Goal: Task Accomplishment & Management: Use online tool/utility

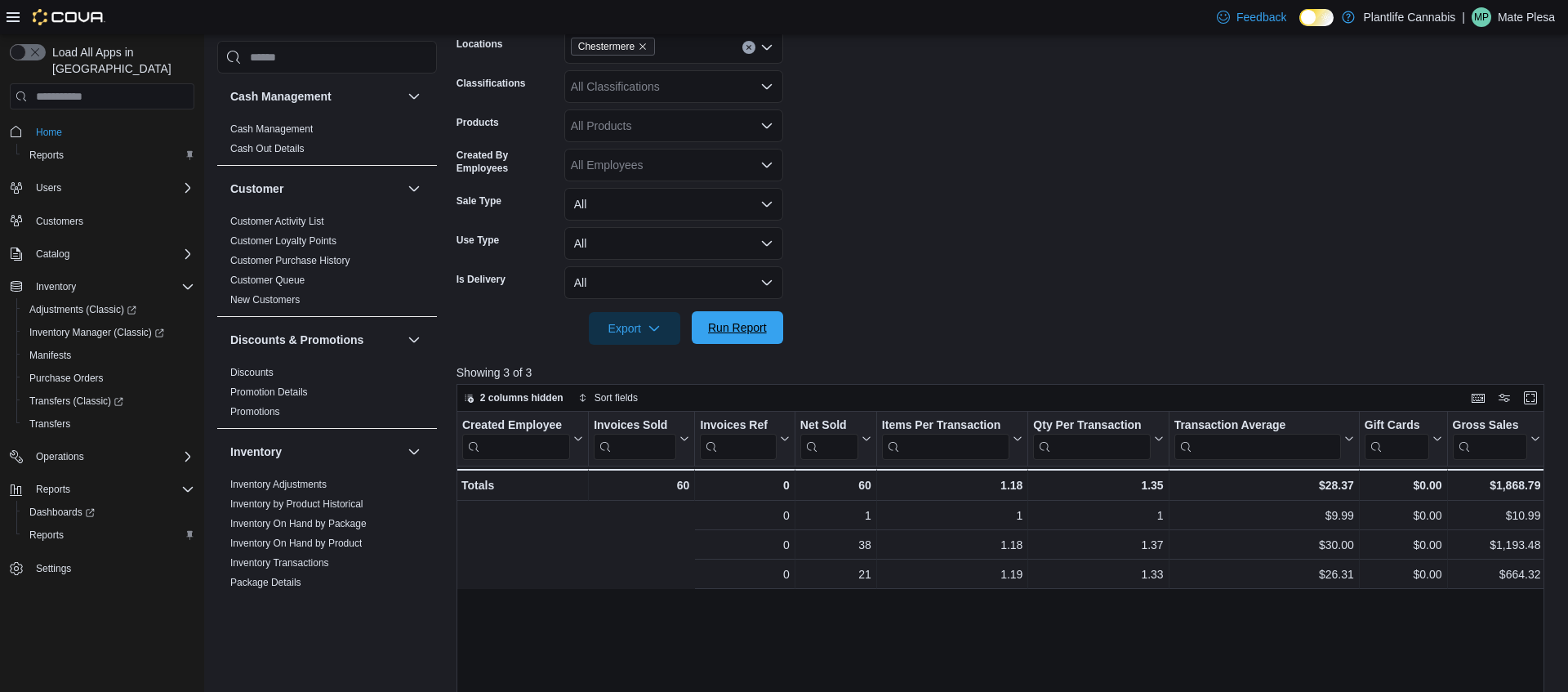
scroll to position [0, 343]
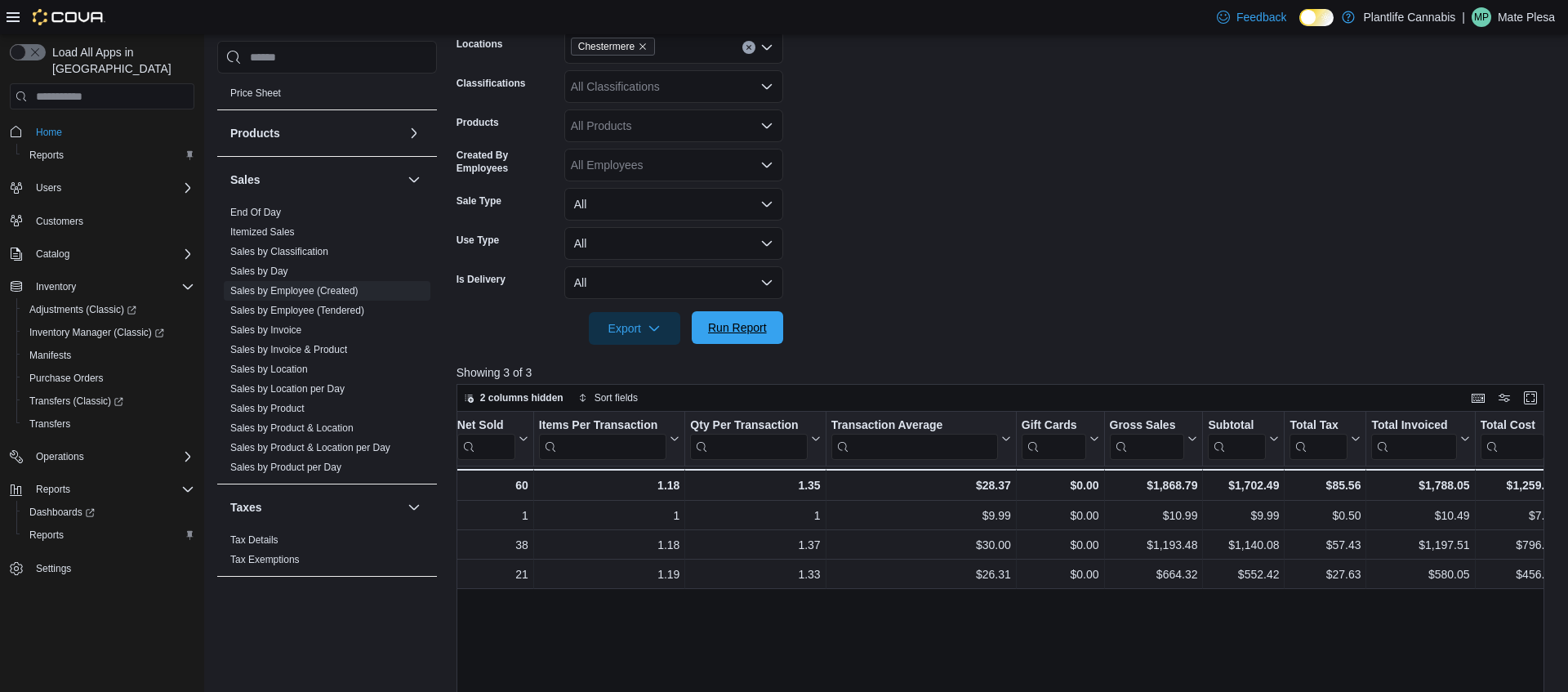
drag, startPoint x: 730, startPoint y: 332, endPoint x: 734, endPoint y: 324, distance: 8.9
click at [730, 332] on span "Run Report" at bounding box center [737, 327] width 59 height 16
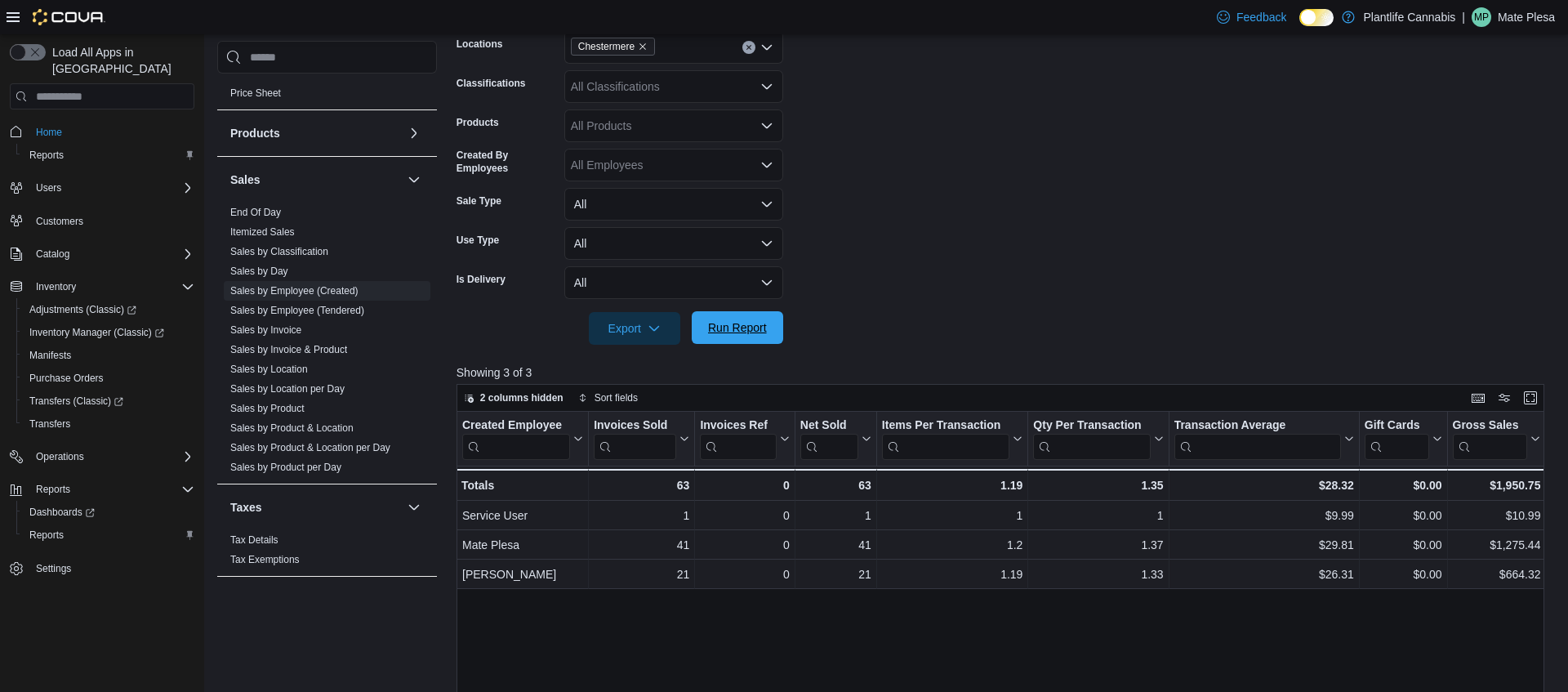
click at [774, 324] on button "Run Report" at bounding box center [737, 328] width 91 height 33
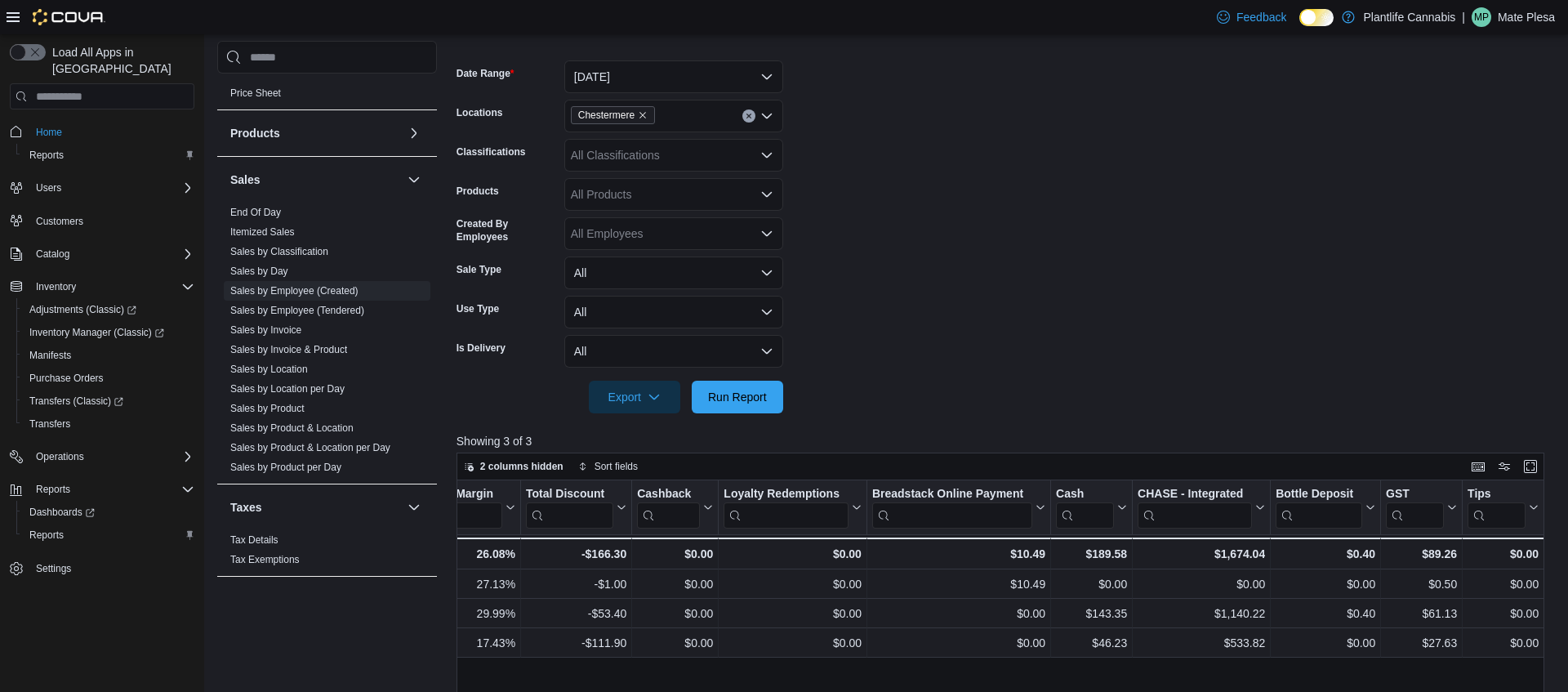
scroll to position [210, 0]
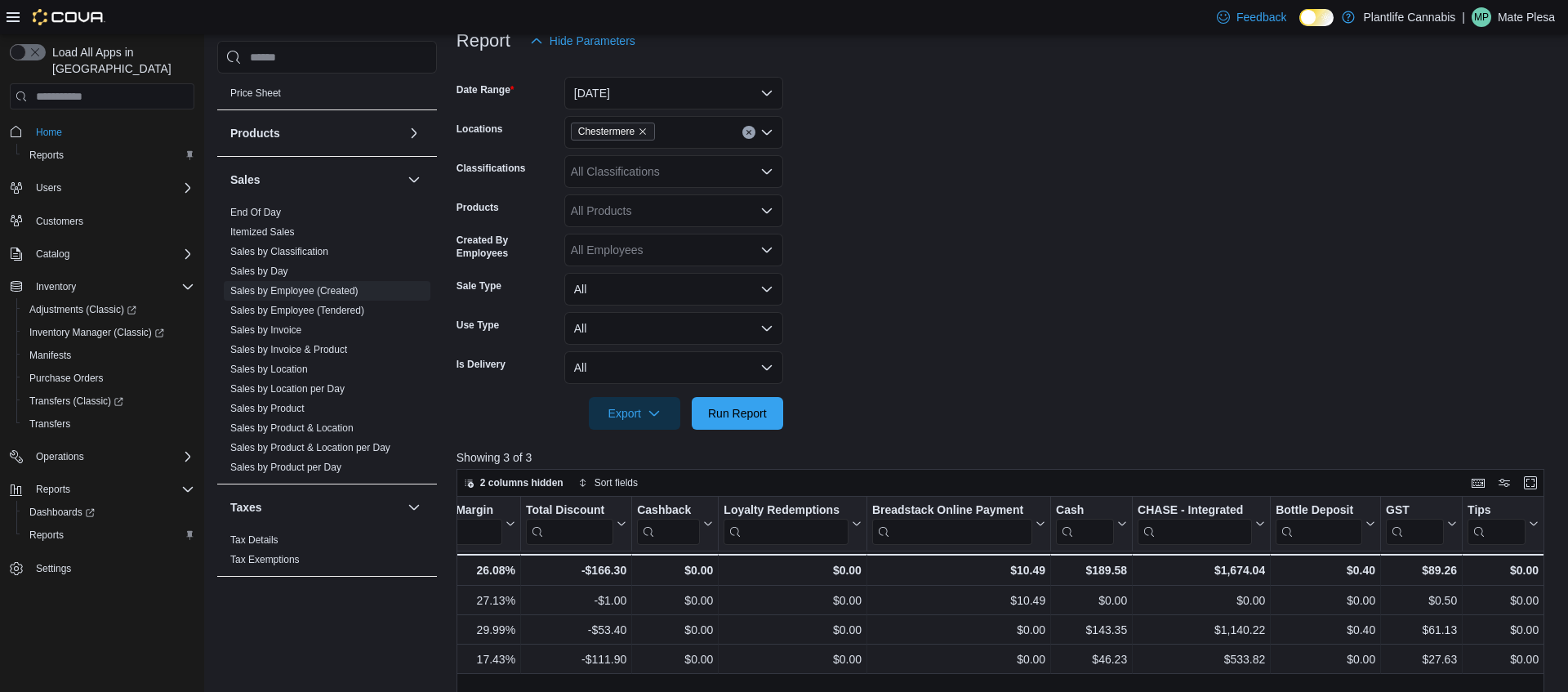
click at [655, 176] on div "All Classifications" at bounding box center [674, 171] width 219 height 33
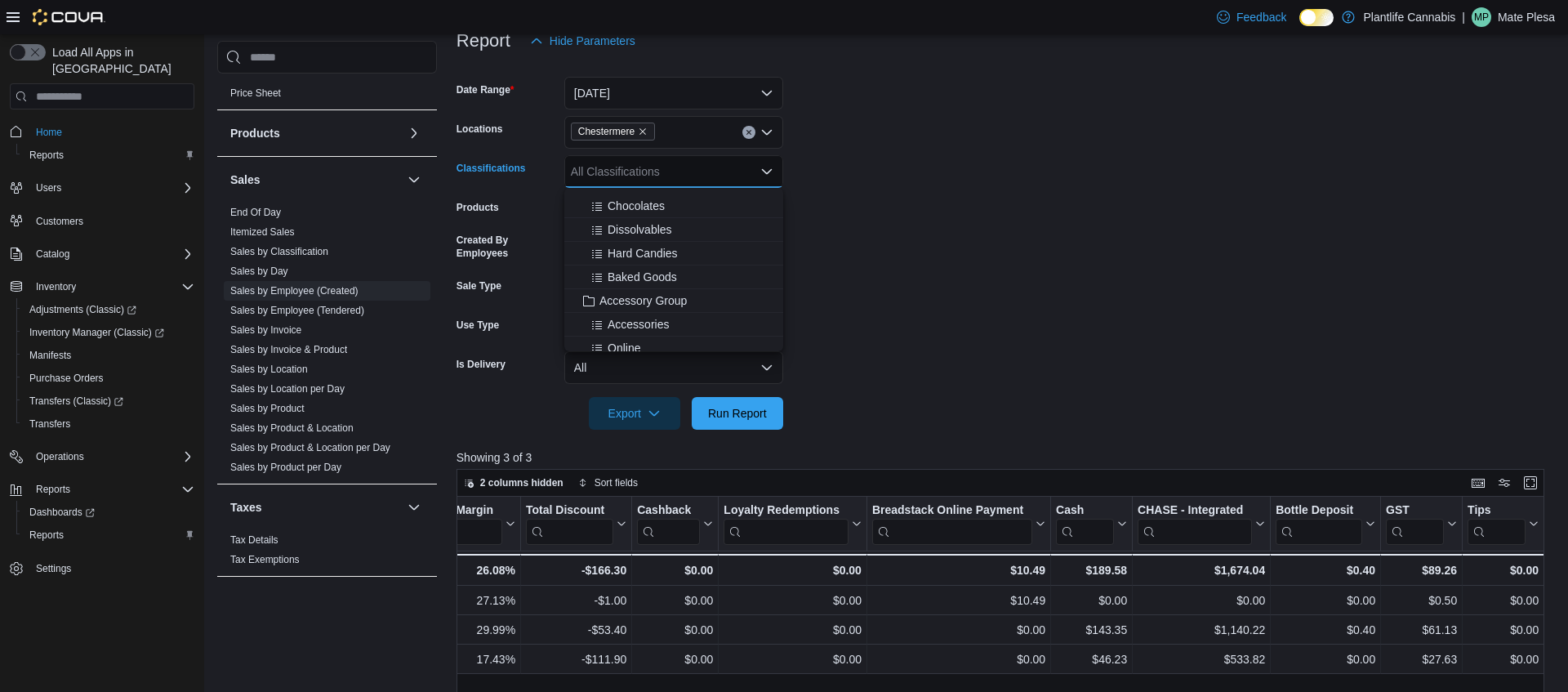
scroll to position [179, 0]
click at [650, 263] on span "Accessory Group" at bounding box center [643, 257] width 87 height 16
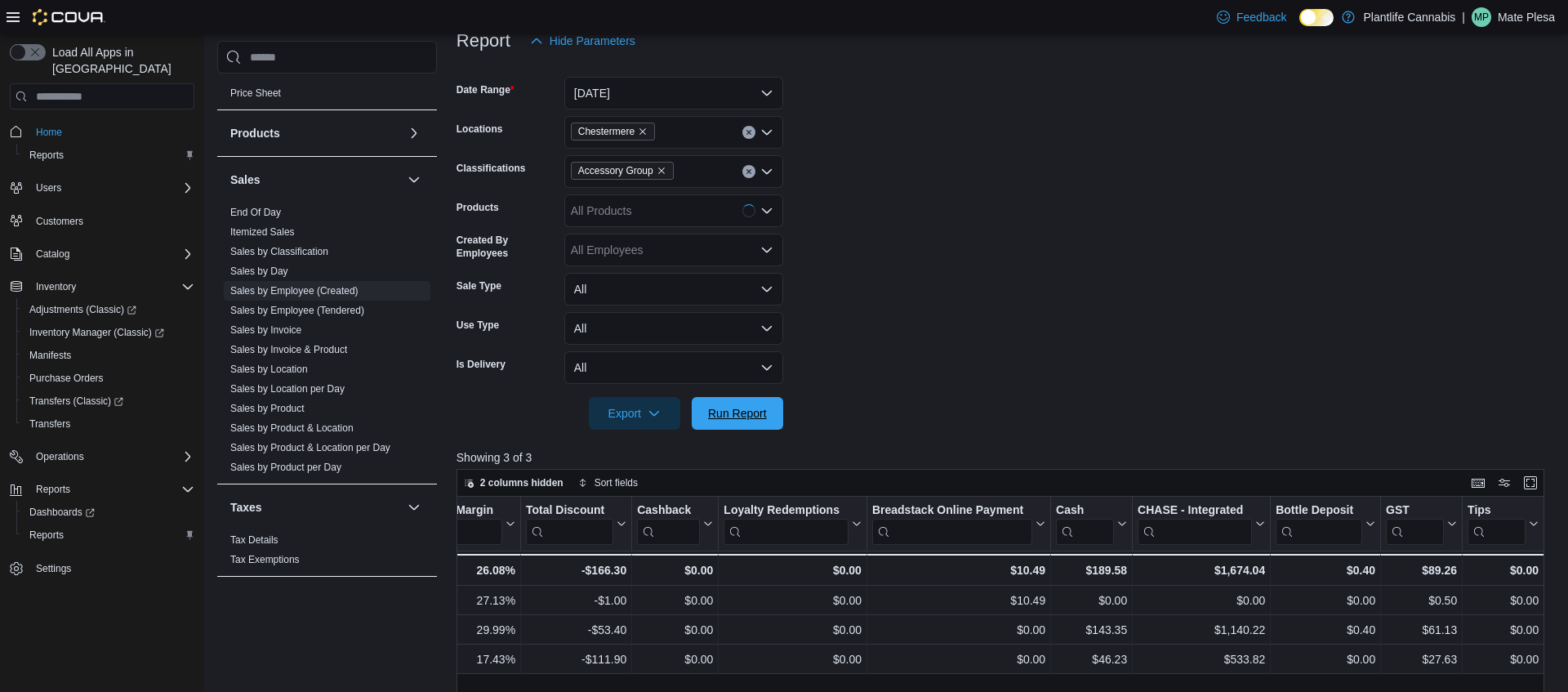
drag, startPoint x: 771, startPoint y: 408, endPoint x: 786, endPoint y: 405, distance: 15.3
click at [771, 407] on span "Run Report" at bounding box center [737, 413] width 72 height 33
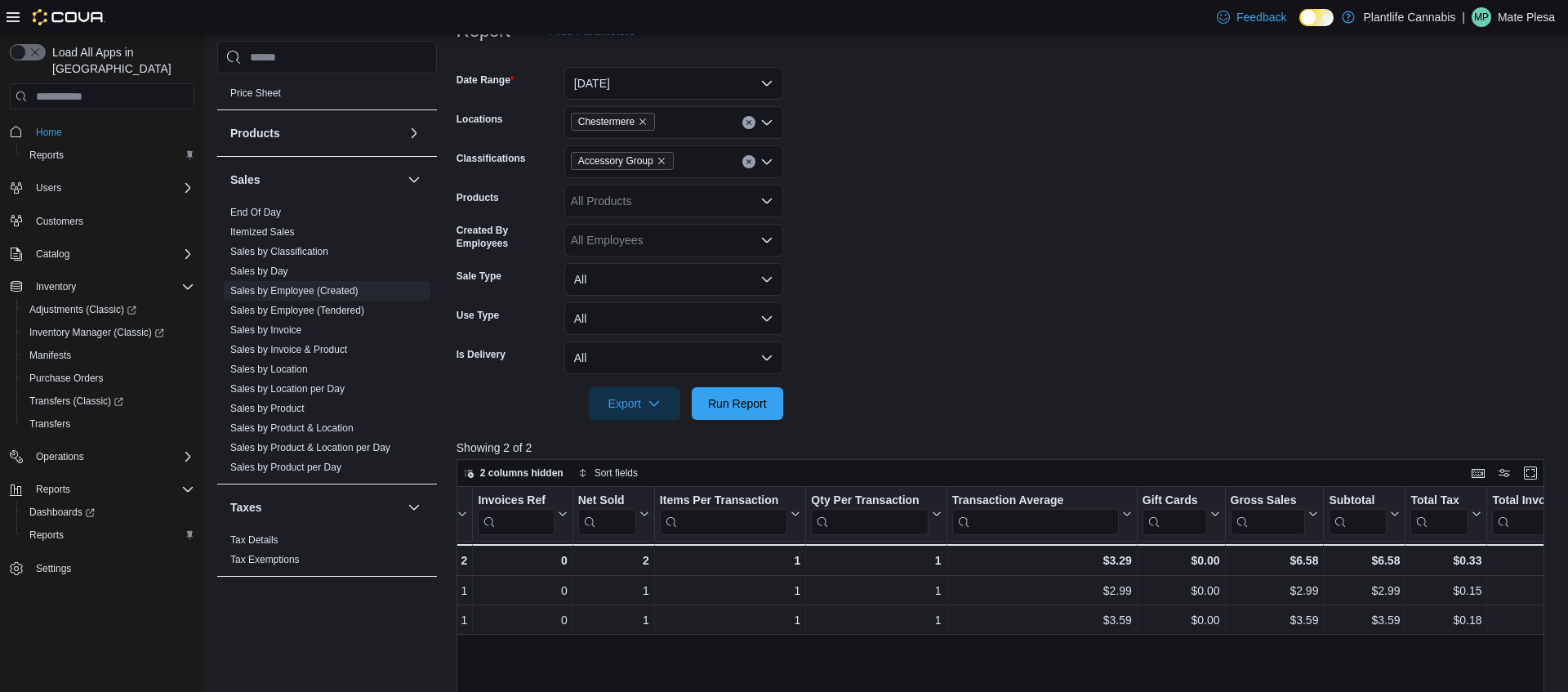
scroll to position [0, 245]
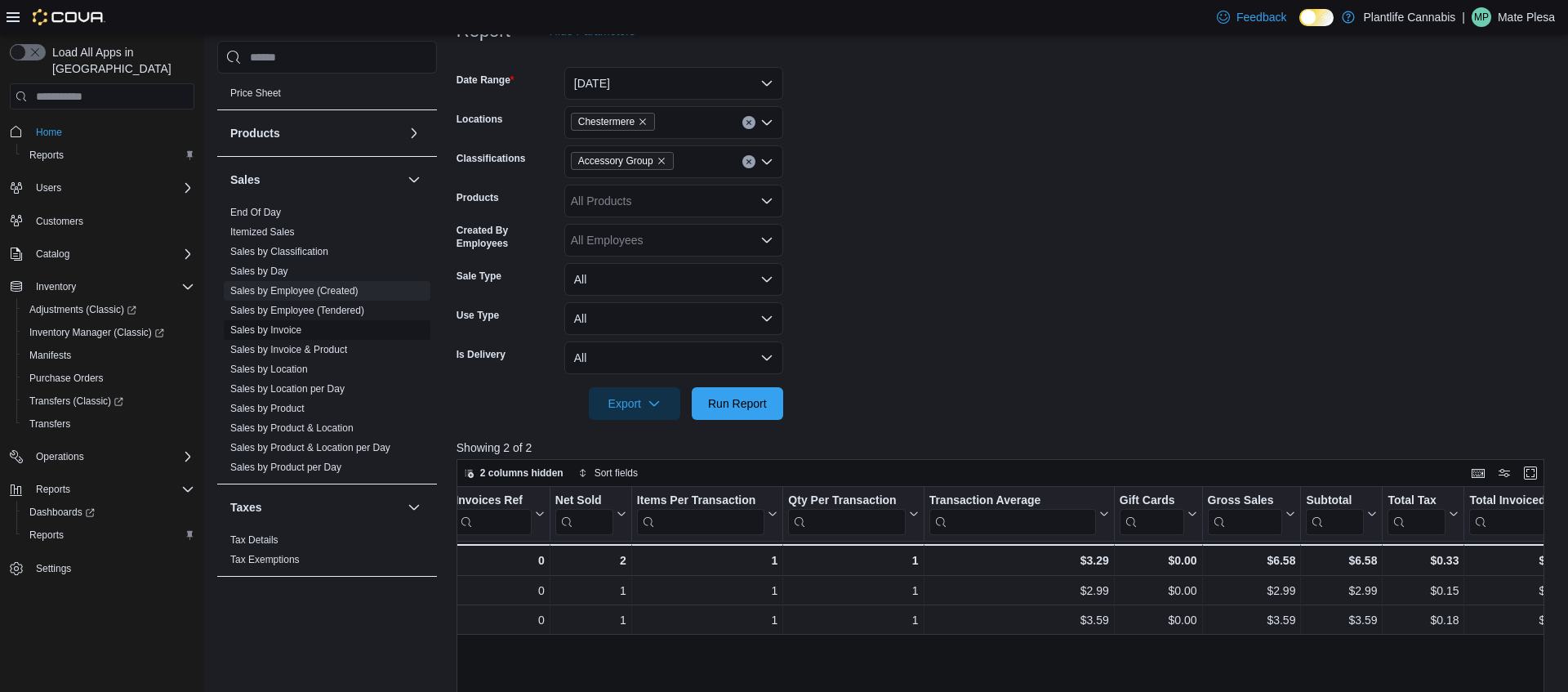
click at [289, 333] on link "Sales by Invoice" at bounding box center [266, 330] width 71 height 12
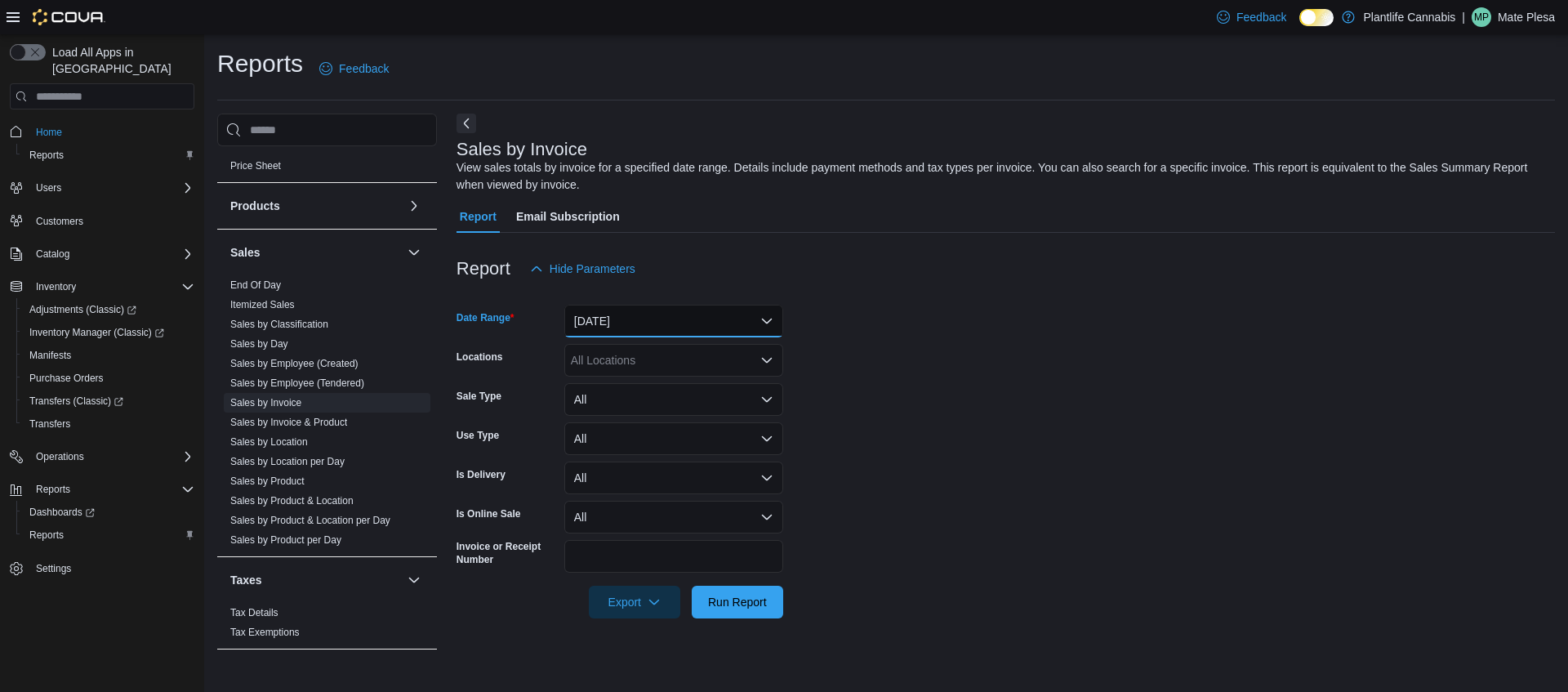
click at [619, 323] on button "[DATE]" at bounding box center [674, 321] width 219 height 33
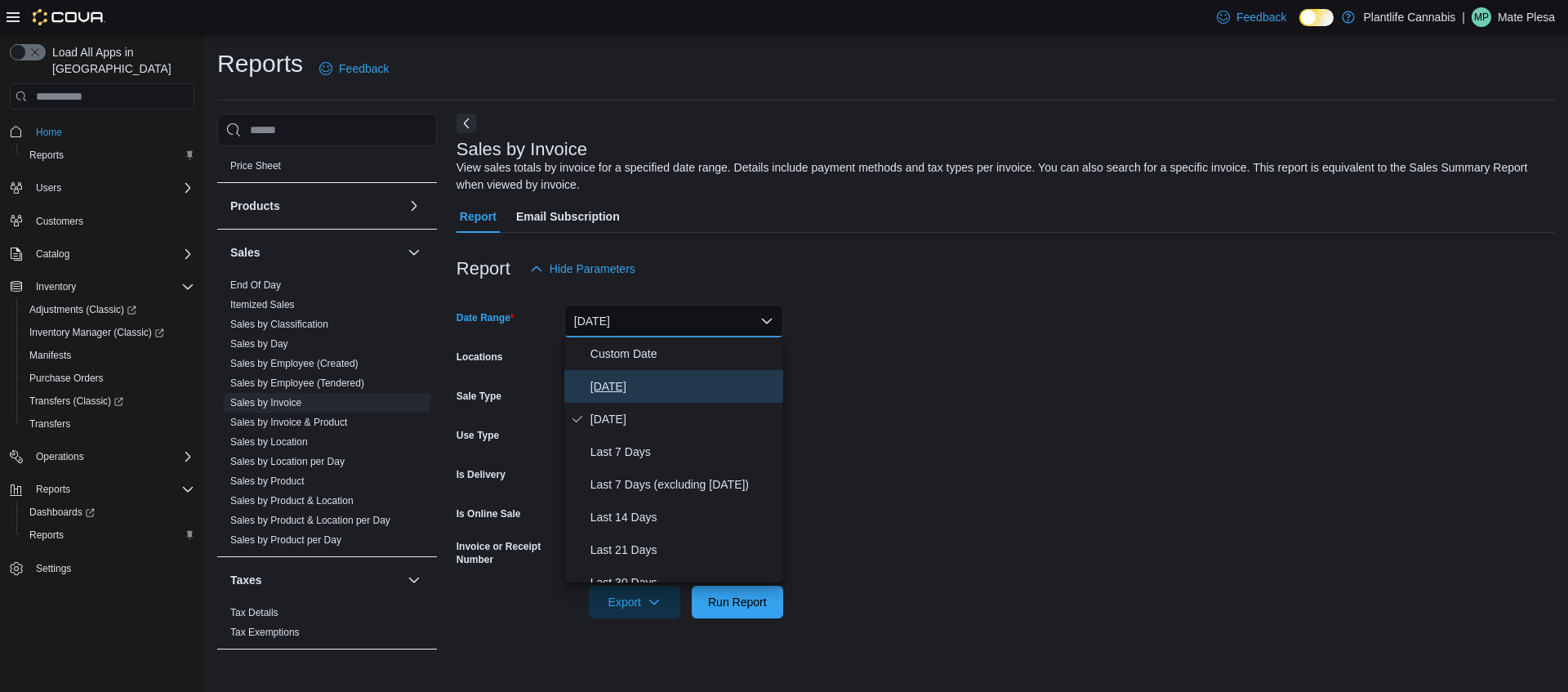
click at [607, 376] on button "[DATE]" at bounding box center [674, 386] width 219 height 33
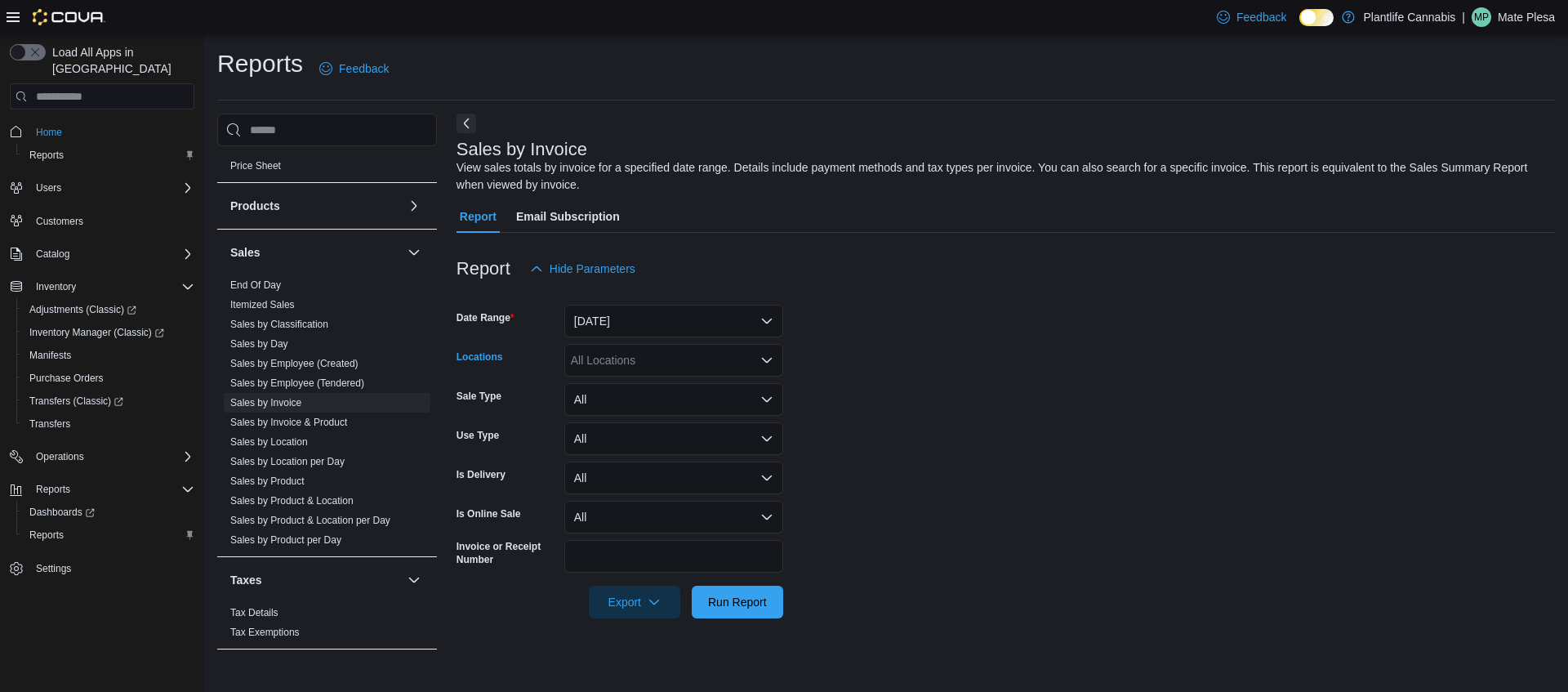
click at [610, 362] on div "All Locations" at bounding box center [674, 360] width 219 height 33
type input "****"
click at [625, 383] on span "Chestermere" at bounding box center [640, 387] width 66 height 16
drag, startPoint x: 1020, startPoint y: 558, endPoint x: 891, endPoint y: 545, distance: 129.7
click at [1017, 556] on form "Date Range [DATE] Locations [GEOGRAPHIC_DATA] Sale Type All Use Type All Is Del…" at bounding box center [1005, 452] width 1098 height 334
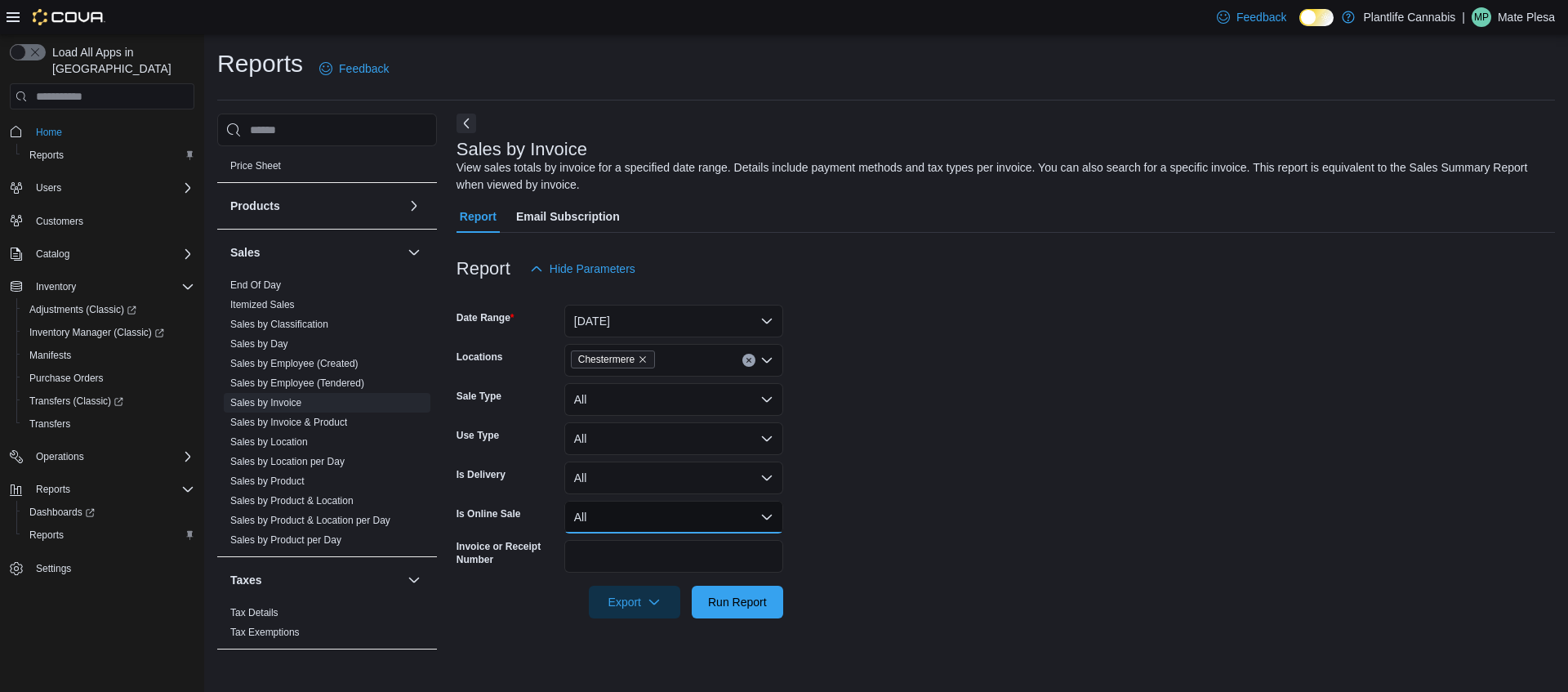
click at [638, 504] on button "All" at bounding box center [674, 517] width 219 height 33
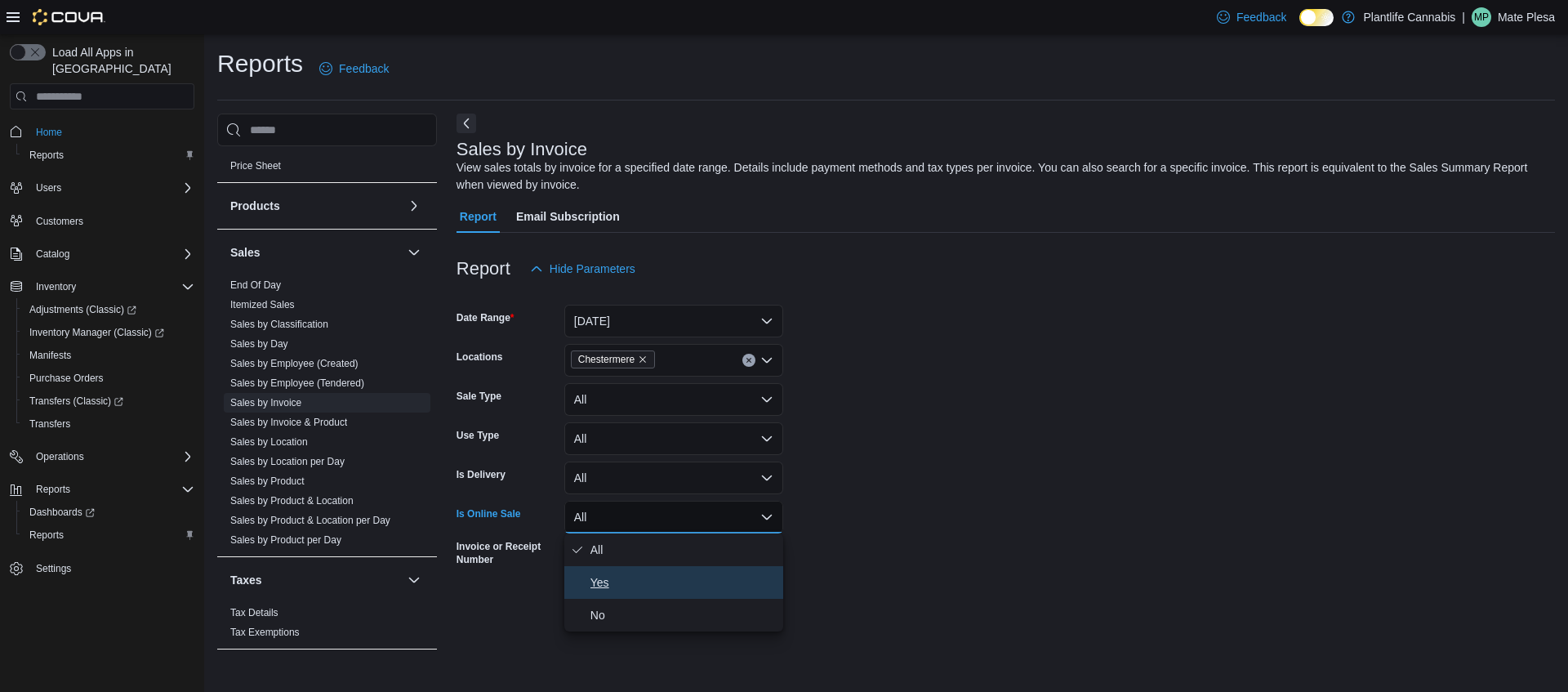
click at [633, 569] on button "Yes" at bounding box center [674, 582] width 219 height 33
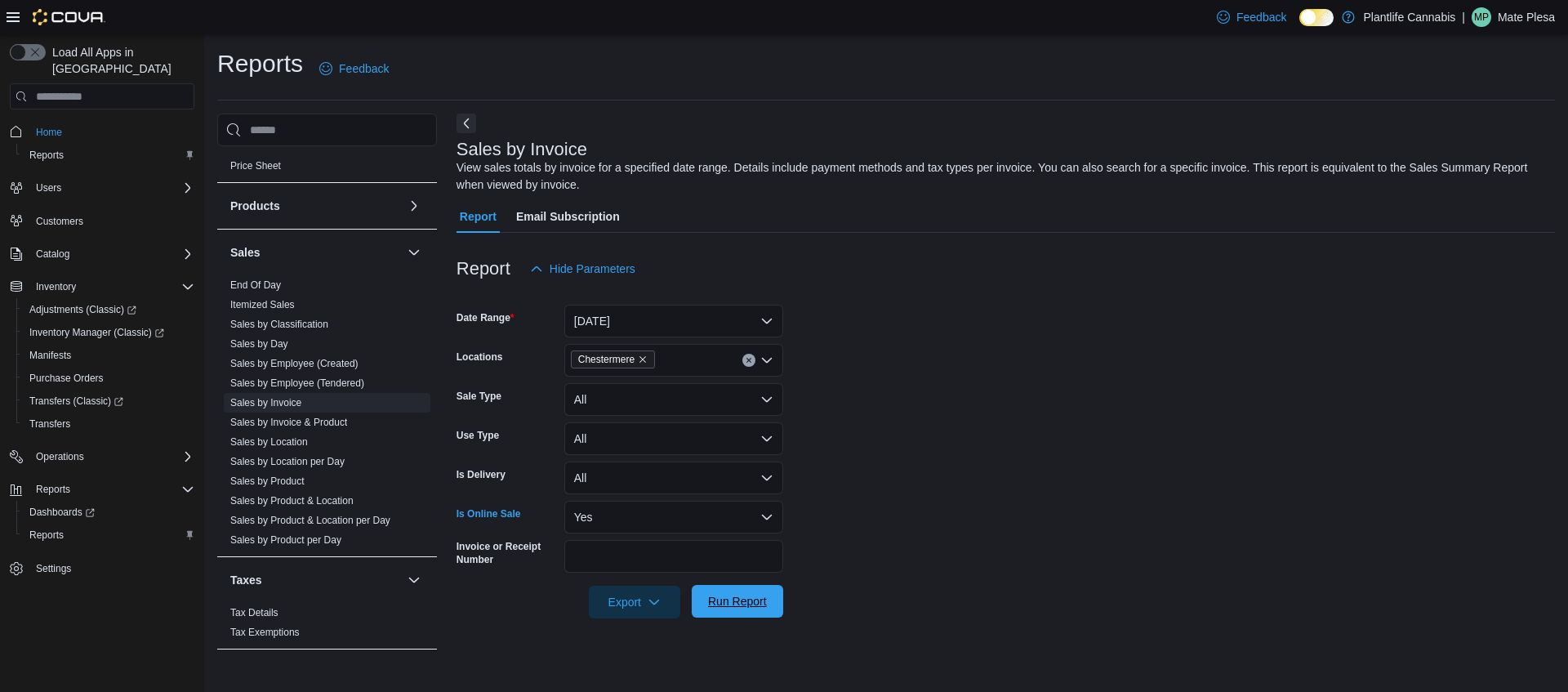
drag, startPoint x: 743, startPoint y: 598, endPoint x: 773, endPoint y: 586, distance: 32.3
click at [743, 598] on span "Run Report" at bounding box center [737, 601] width 59 height 16
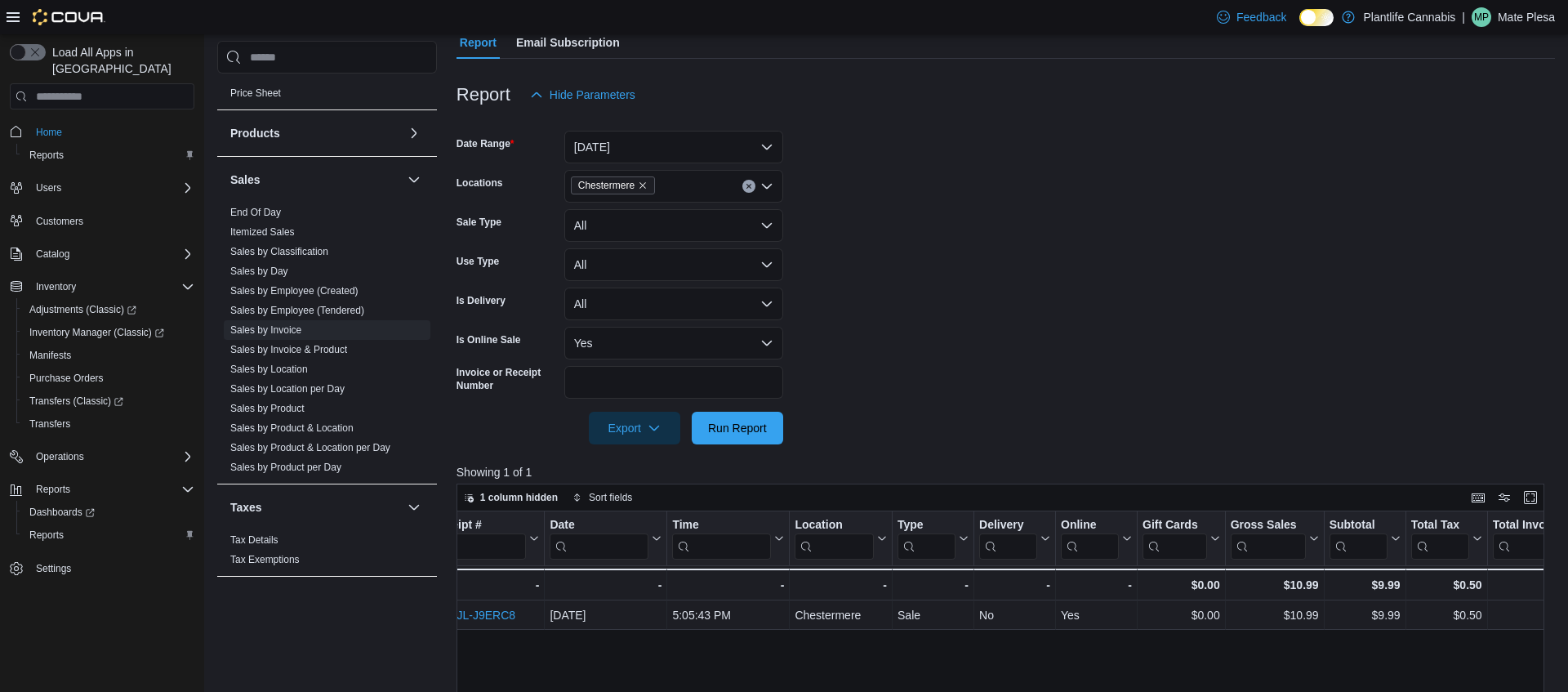
scroll to position [139, 0]
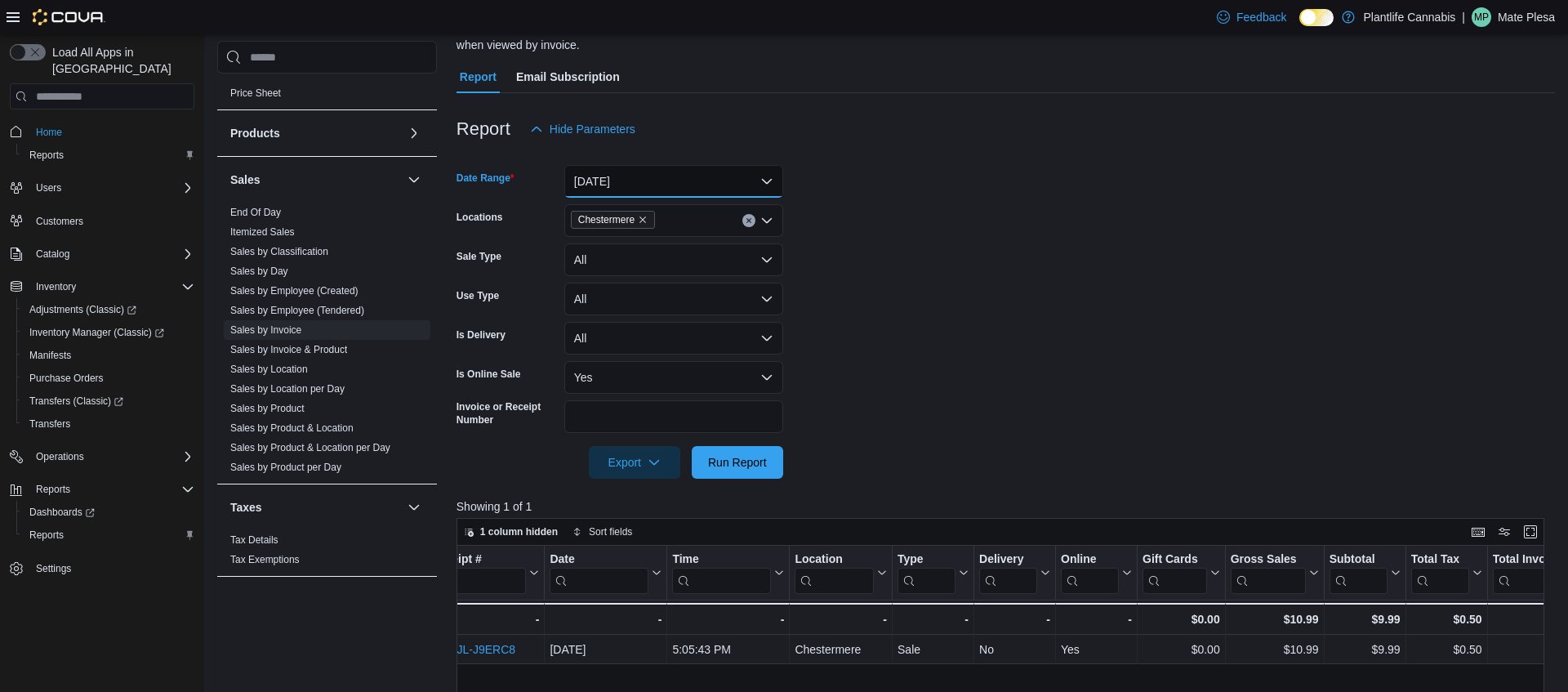
click at [630, 183] on button "[DATE]" at bounding box center [674, 182] width 219 height 33
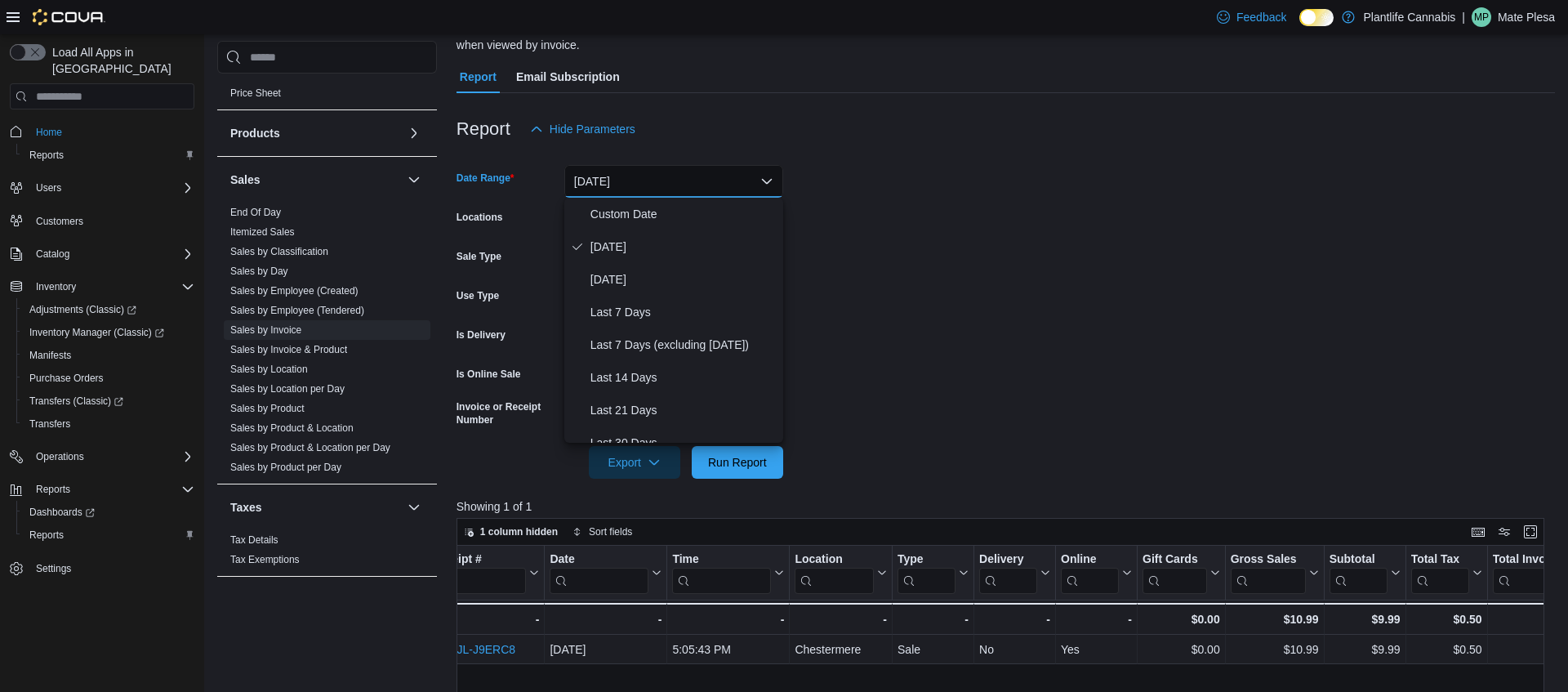
drag, startPoint x: 955, startPoint y: 212, endPoint x: 894, endPoint y: 227, distance: 62.8
click at [952, 212] on form "Date Range [DATE] Locations [GEOGRAPHIC_DATA] Sale Type All Use Type All Is Del…" at bounding box center [1005, 311] width 1098 height 334
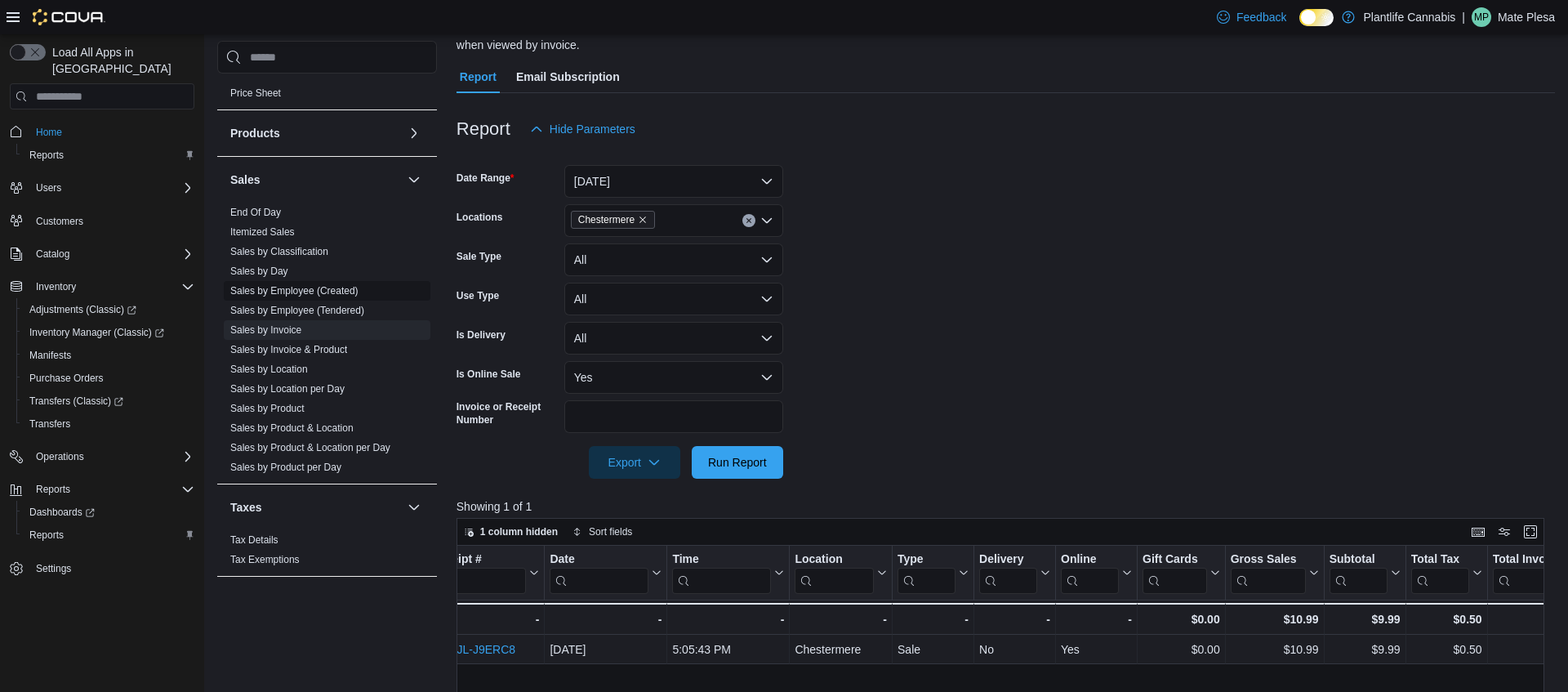
click at [291, 295] on link "Sales by Employee (Created)" at bounding box center [294, 291] width 128 height 12
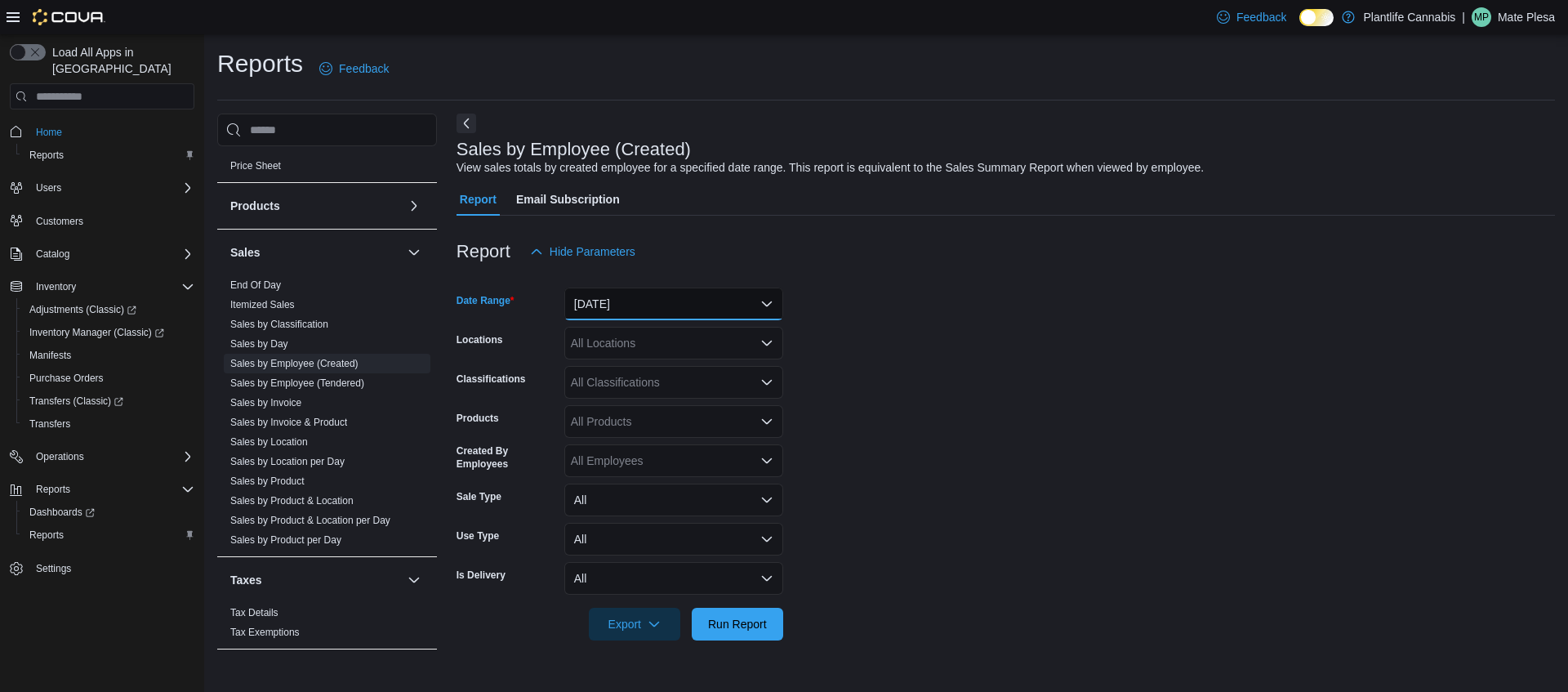
click at [640, 303] on button "[DATE]" at bounding box center [674, 304] width 219 height 33
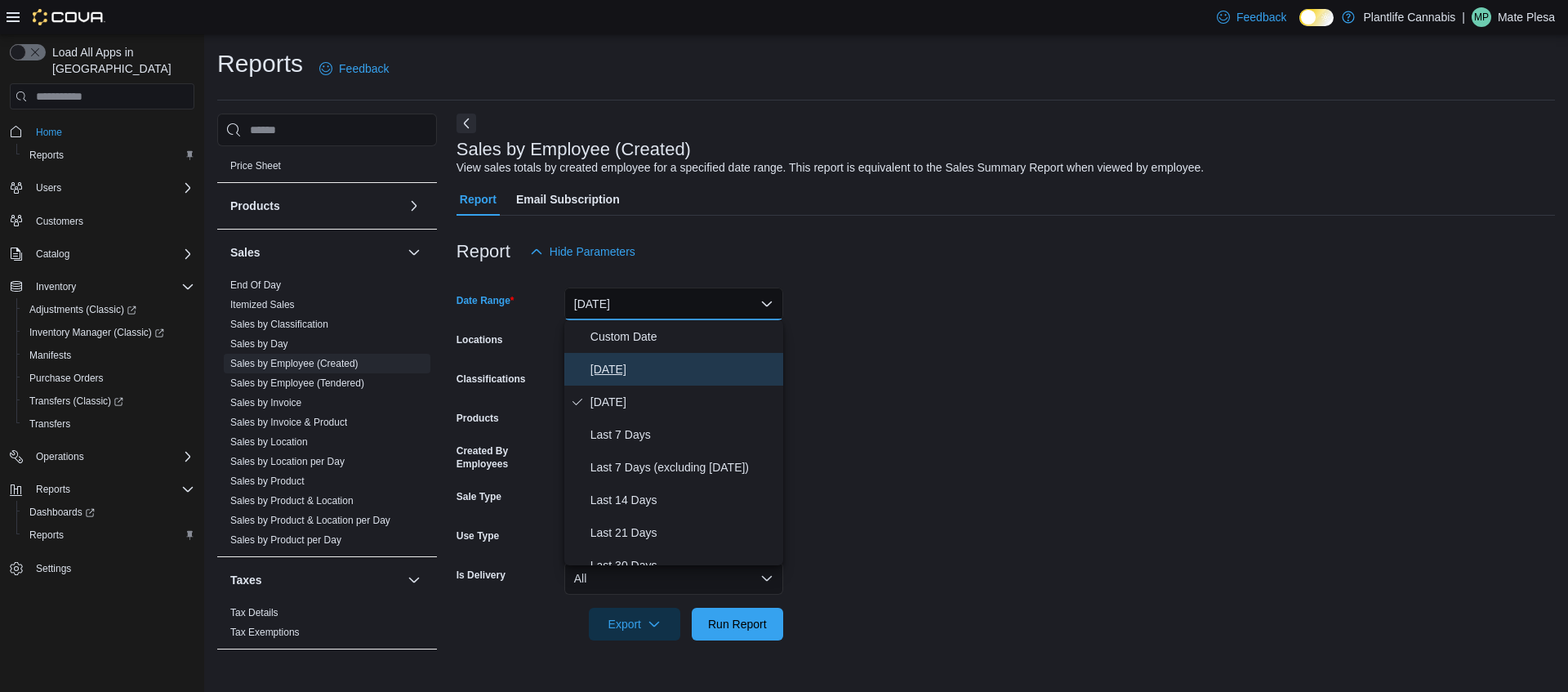
click at [625, 369] on span "[DATE]" at bounding box center [684, 369] width 186 height 19
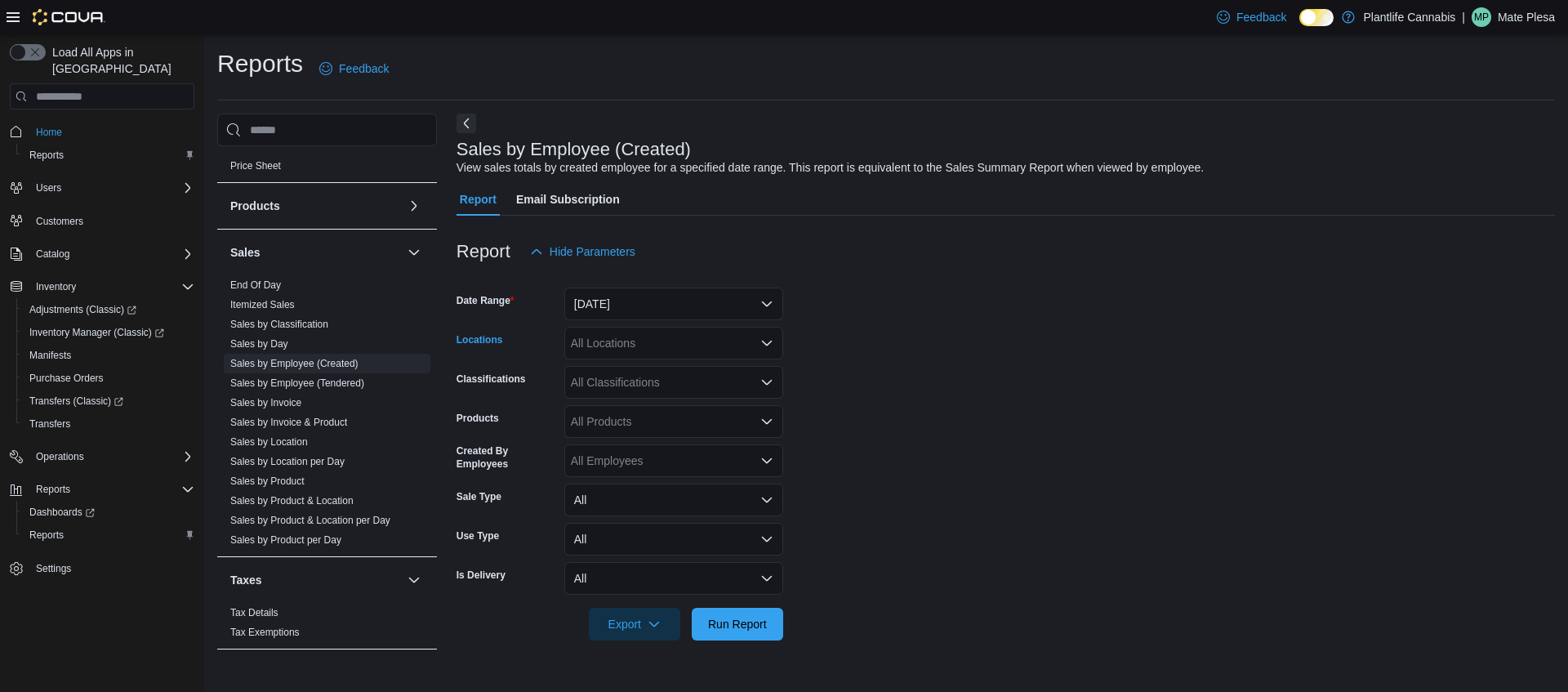
click at [625, 350] on div "All Locations" at bounding box center [674, 343] width 219 height 33
type input "****"
drag, startPoint x: 639, startPoint y: 369, endPoint x: 770, endPoint y: 539, distance: 214.6
click at [640, 368] on span "Chestermere" at bounding box center [640, 370] width 66 height 16
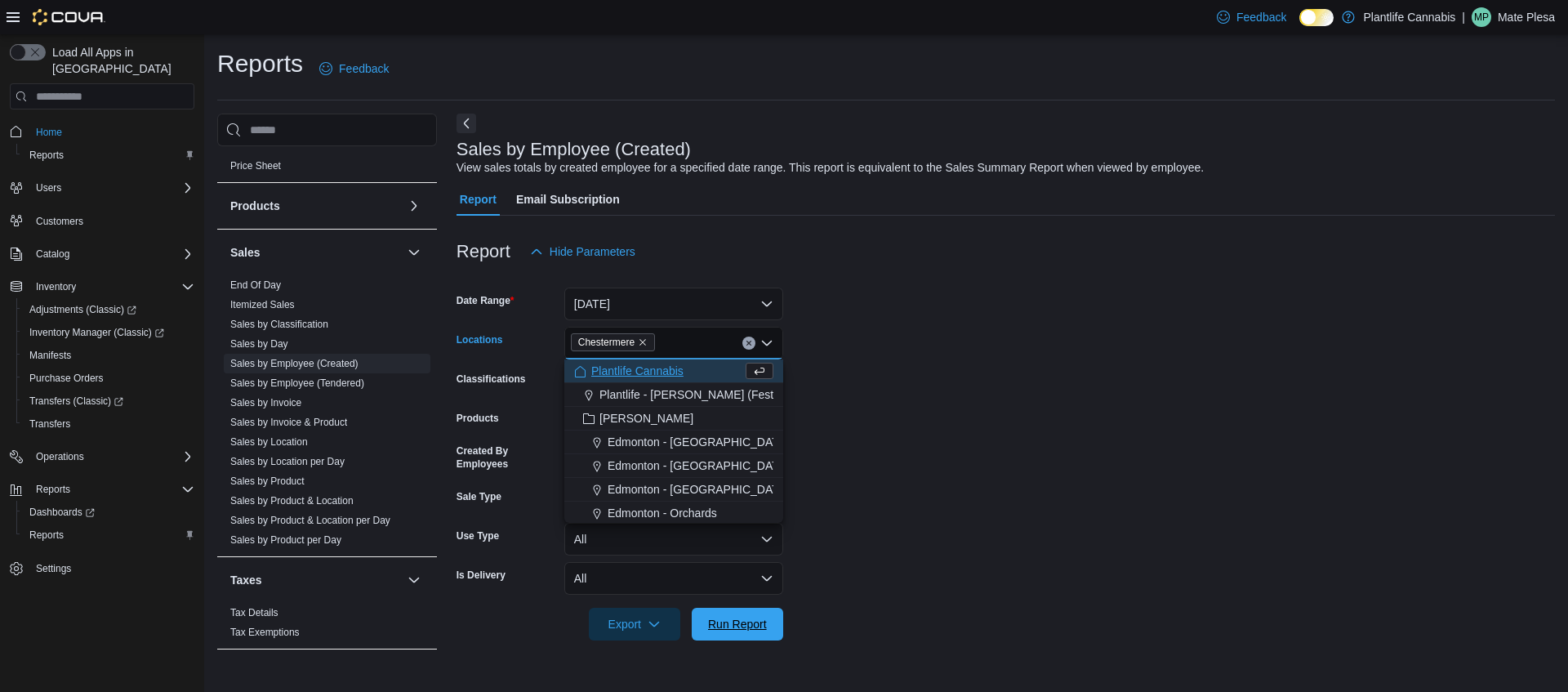
click at [748, 624] on span "Run Report" at bounding box center [737, 624] width 59 height 16
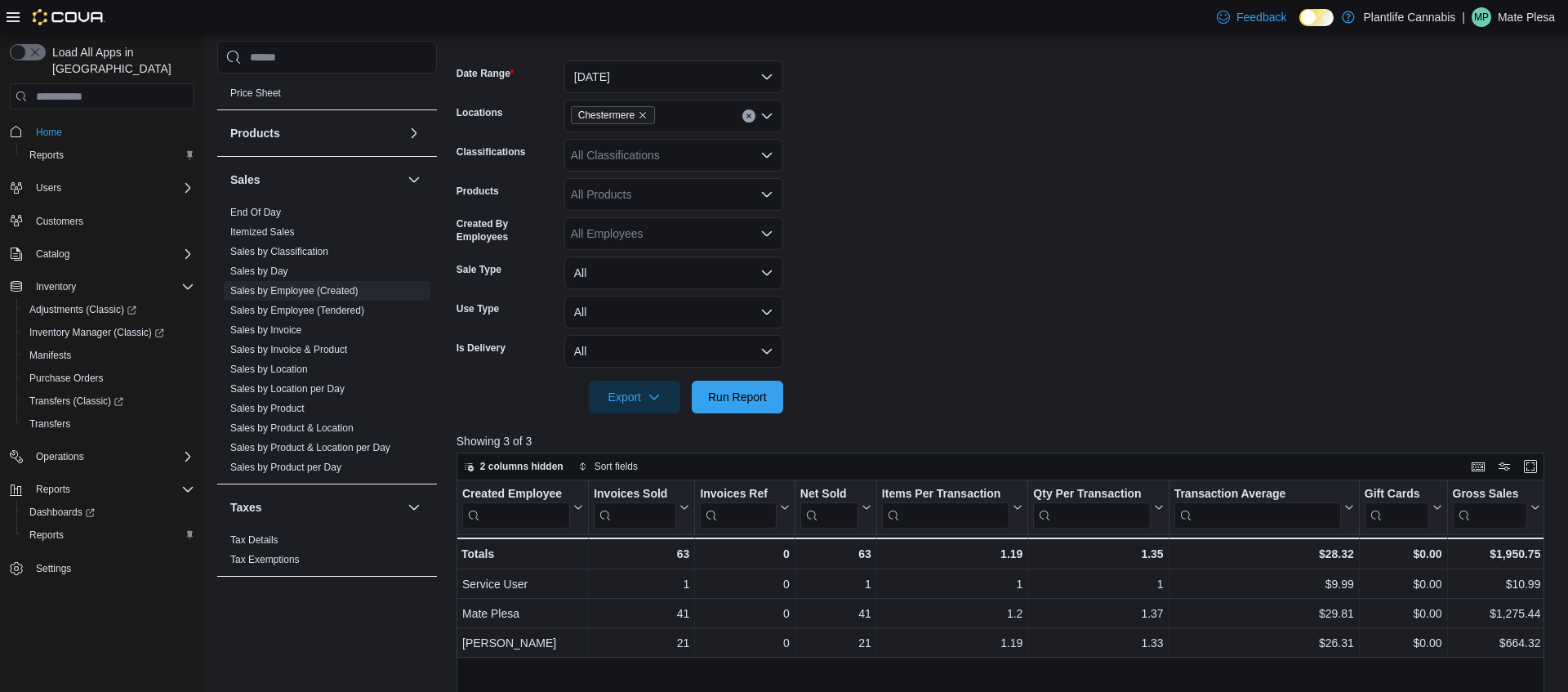
scroll to position [229, 0]
